Goal: Task Accomplishment & Management: Manage account settings

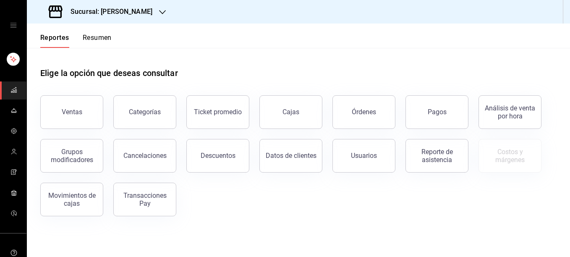
click at [159, 13] on icon "button" at bounding box center [162, 12] width 7 height 7
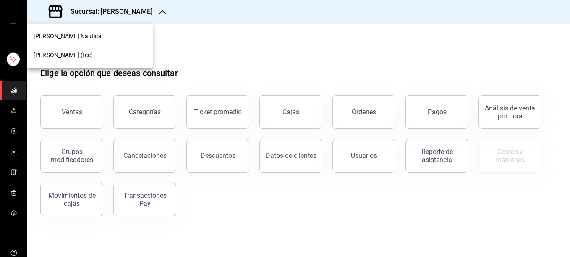
click at [97, 55] on div "[PERSON_NAME] (tec)" at bounding box center [90, 55] width 113 height 9
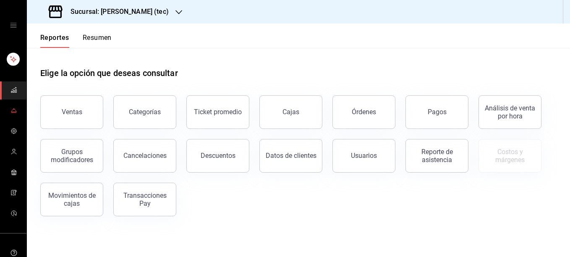
click at [10, 107] on icon "mailbox folders" at bounding box center [13, 110] width 7 height 7
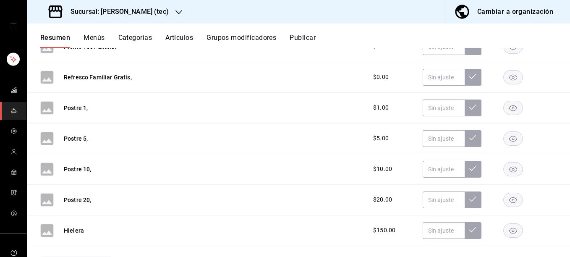
scroll to position [779, 0]
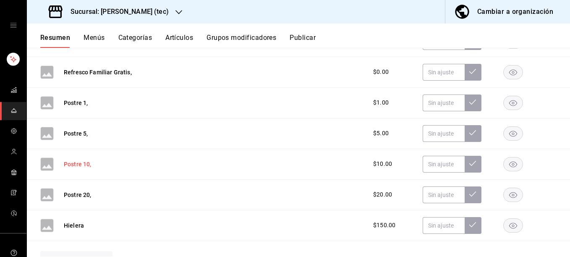
click at [78, 161] on button "Postre 10," at bounding box center [78, 164] width 28 height 8
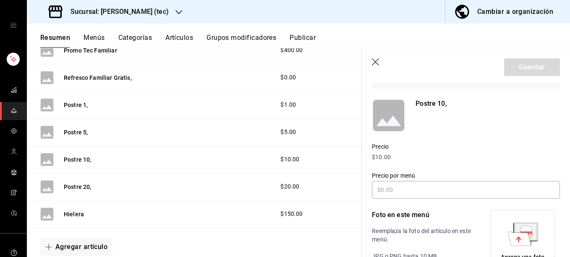
scroll to position [64, 0]
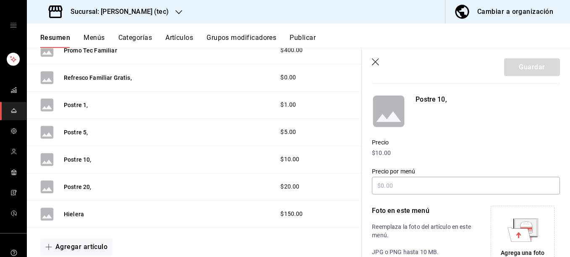
click at [433, 99] on p "Postre 10," at bounding box center [488, 99] width 144 height 10
drag, startPoint x: 444, startPoint y: 100, endPoint x: 406, endPoint y: 98, distance: 38.3
click at [406, 98] on div "Postre 10," at bounding box center [466, 111] width 188 height 34
drag, startPoint x: 406, startPoint y: 98, endPoint x: 483, endPoint y: 115, distance: 78.6
click at [483, 115] on div "Postre 10," at bounding box center [488, 111] width 144 height 34
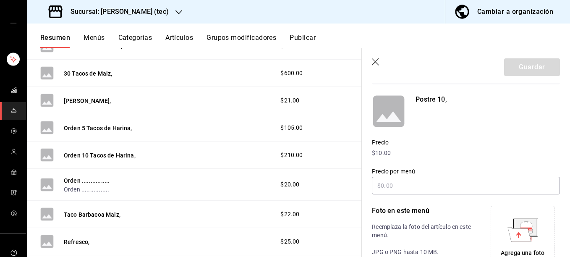
scroll to position [0, 0]
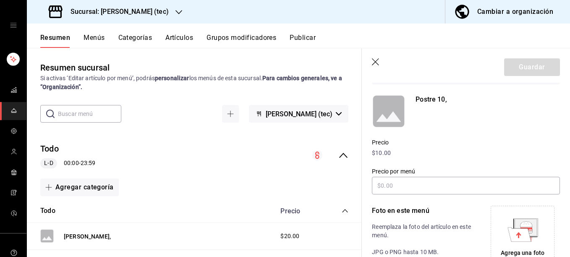
click at [375, 61] on icon "button" at bounding box center [375, 61] width 7 height 7
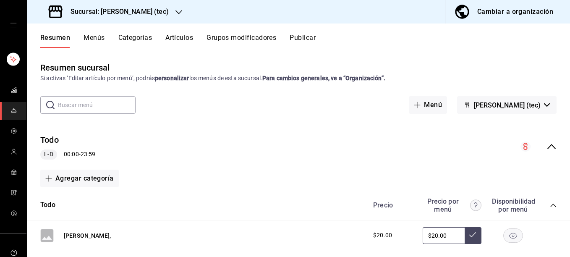
click at [175, 39] on button "Artículos" at bounding box center [179, 41] width 28 height 14
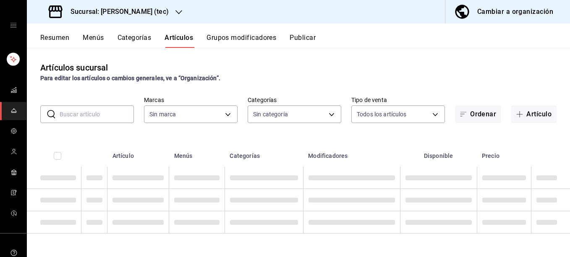
type input "c6f2de5c-732c-42eb-a6cb-d0ccc1d7036d"
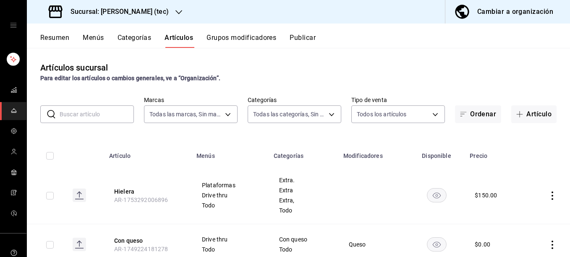
type input "e3bbd170-1ae8-4267-a7df-f0df6fe9ad66,b0050e82-1335-4541-afd4-f63b47e3e251,fc884…"
click at [77, 118] on input "text" at bounding box center [97, 114] width 74 height 17
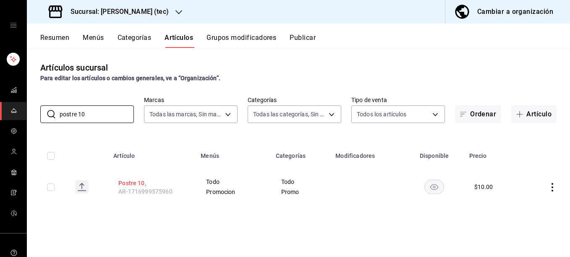
type input "postre 10"
click at [126, 184] on button "Postre 10," at bounding box center [151, 183] width 67 height 8
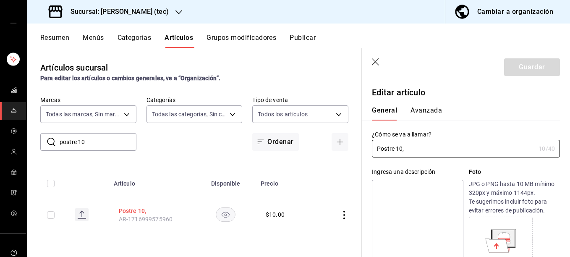
type input "$10.00"
radio input "false"
radio input "true"
type input "Refresco Promo,"
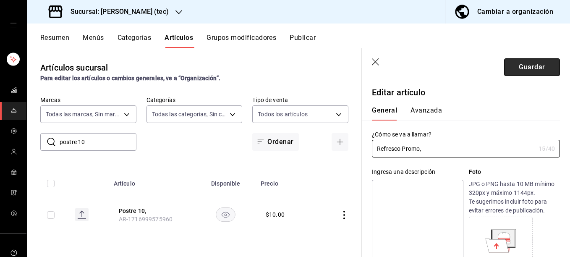
click at [527, 67] on button "Guardar" at bounding box center [532, 67] width 56 height 18
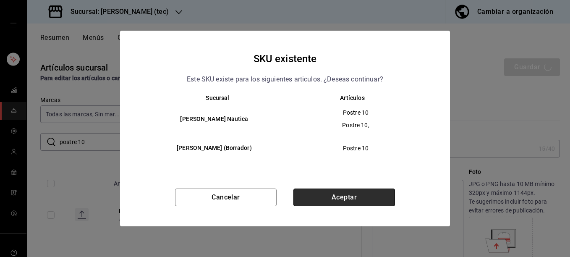
click at [352, 196] on button "Aceptar" at bounding box center [345, 198] width 102 height 18
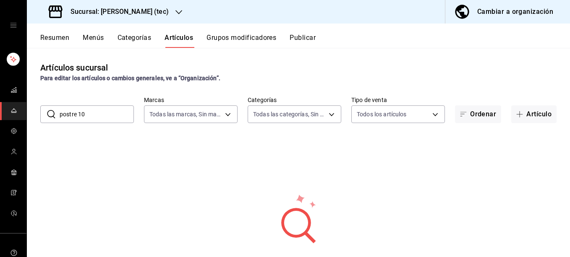
click at [61, 37] on button "Resumen" at bounding box center [54, 41] width 29 height 14
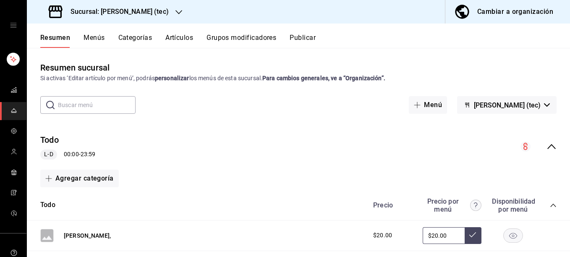
click at [91, 39] on button "Menús" at bounding box center [94, 41] width 21 height 14
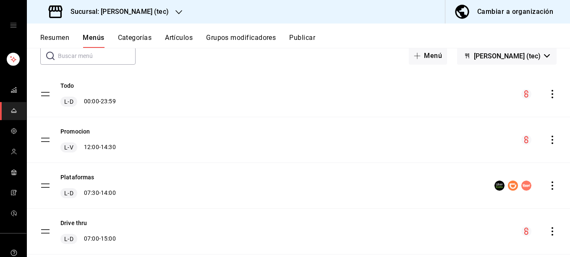
scroll to position [50, 0]
click at [68, 87] on button "Todo" at bounding box center [67, 85] width 14 height 8
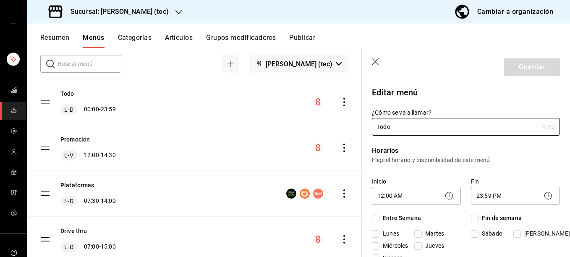
checkbox input "true"
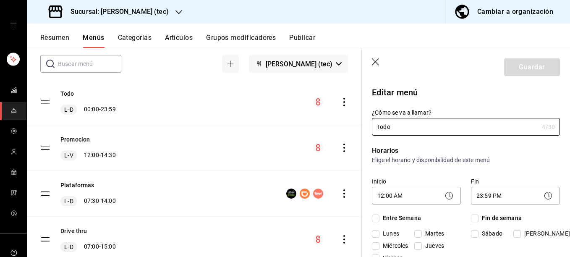
checkbox input "true"
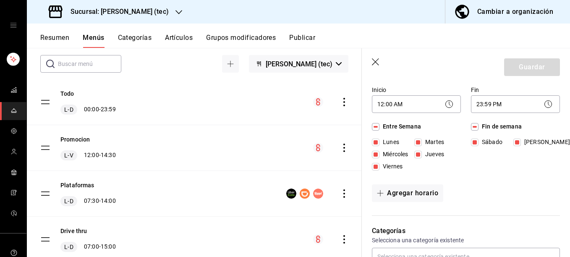
scroll to position [81, 0]
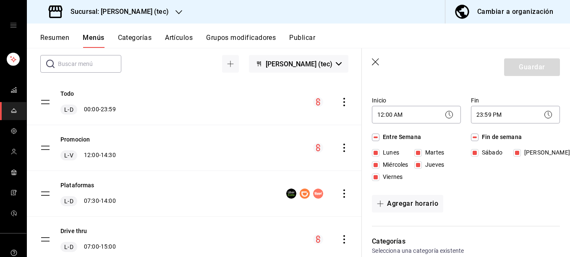
click at [146, 35] on button "Categorías" at bounding box center [135, 41] width 34 height 14
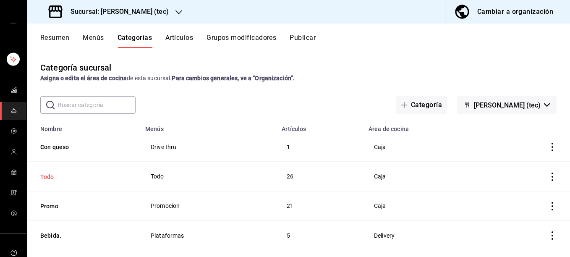
click at [47, 174] on button "Todo" at bounding box center [82, 177] width 84 height 8
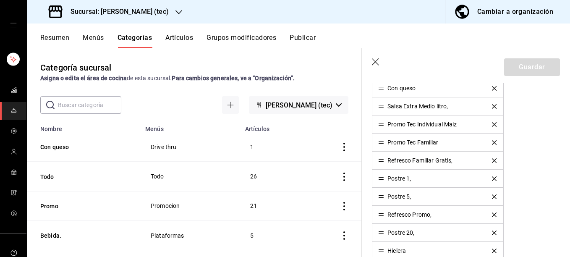
scroll to position [576, 0]
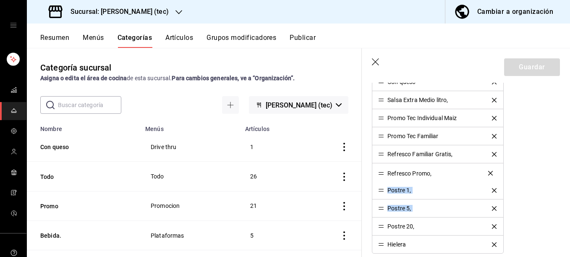
drag, startPoint x: 381, startPoint y: 209, endPoint x: 381, endPoint y: 173, distance: 35.7
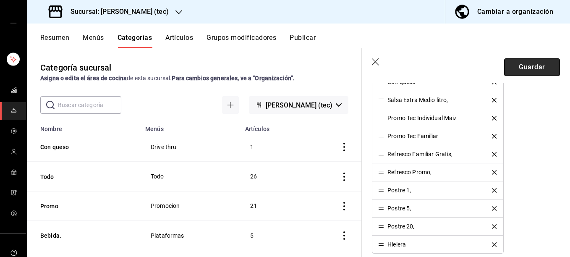
click at [518, 69] on button "Guardar" at bounding box center [532, 67] width 56 height 18
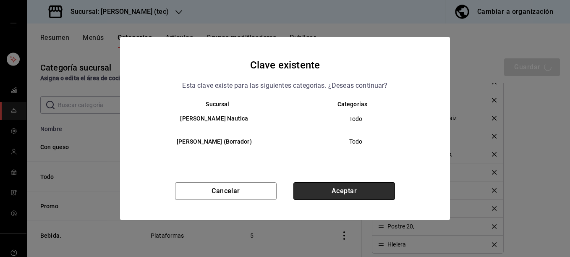
click at [347, 192] on button "Aceptar" at bounding box center [345, 191] width 102 height 18
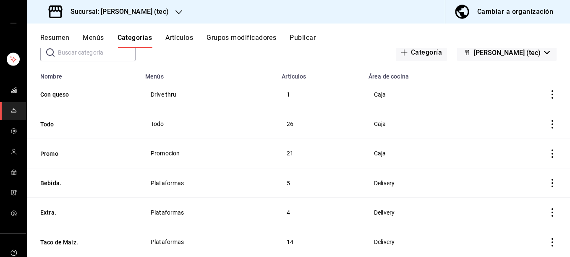
scroll to position [26, 0]
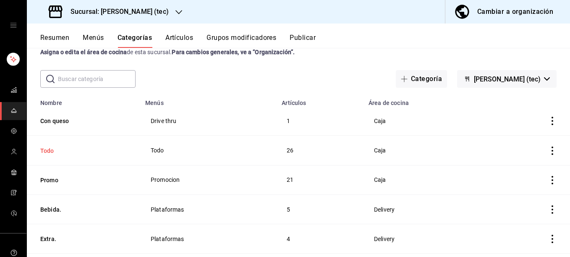
click at [48, 149] on button "Todo" at bounding box center [82, 151] width 84 height 8
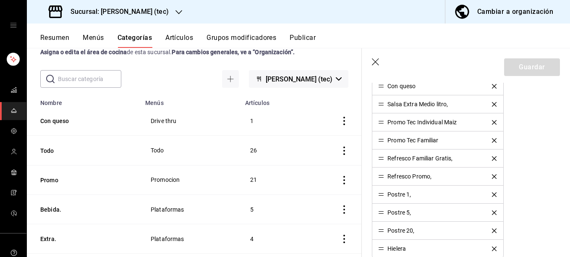
scroll to position [554, 0]
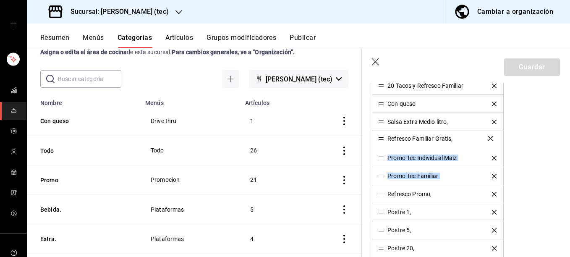
drag, startPoint x: 382, startPoint y: 177, endPoint x: 383, endPoint y: 139, distance: 37.8
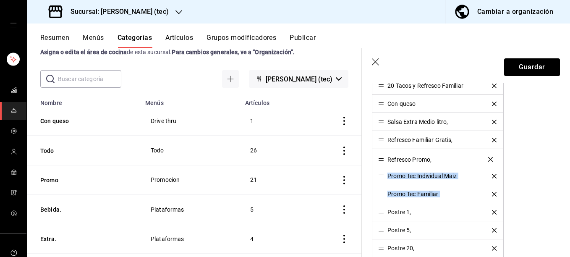
drag, startPoint x: 381, startPoint y: 196, endPoint x: 384, endPoint y: 161, distance: 35.0
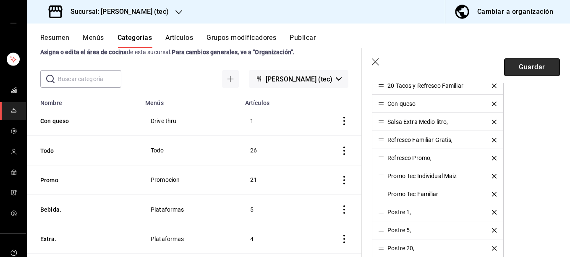
click at [518, 69] on button "Guardar" at bounding box center [532, 67] width 56 height 18
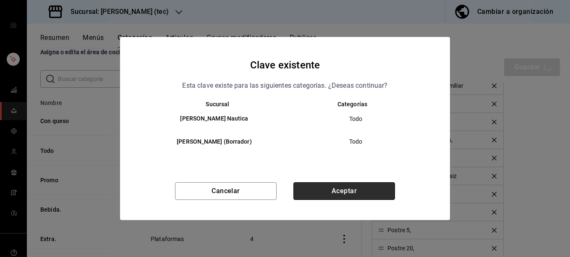
click at [342, 187] on button "Aceptar" at bounding box center [345, 191] width 102 height 18
